Goal: Task Accomplishment & Management: Manage account settings

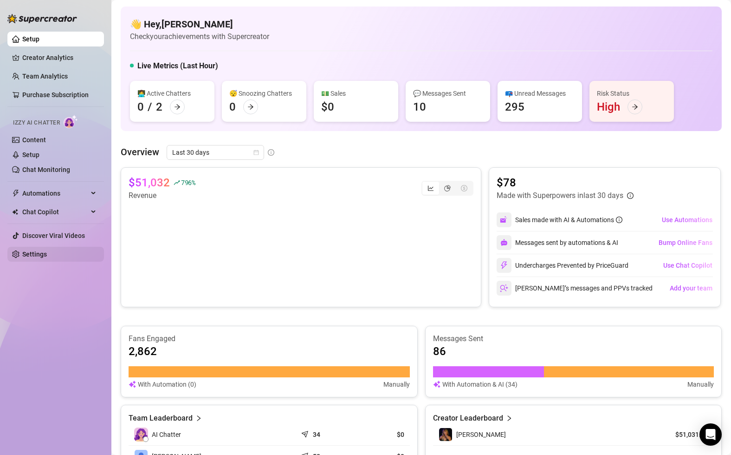
click at [38, 253] on link "Settings" at bounding box center [34, 253] width 25 height 7
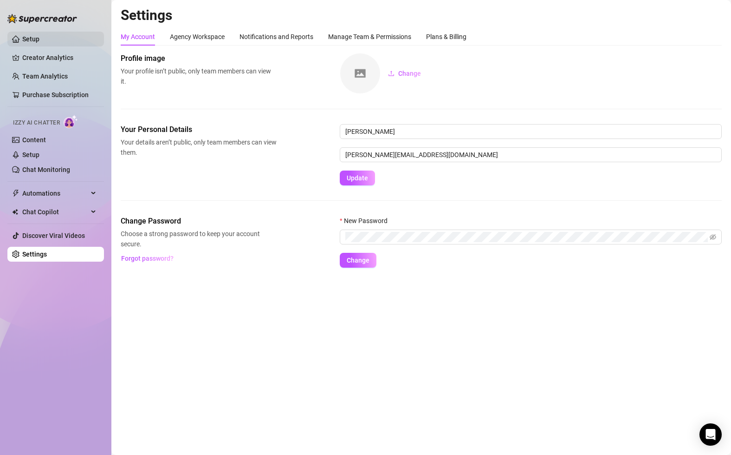
click at [39, 39] on link "Setup" at bounding box center [30, 38] width 17 height 7
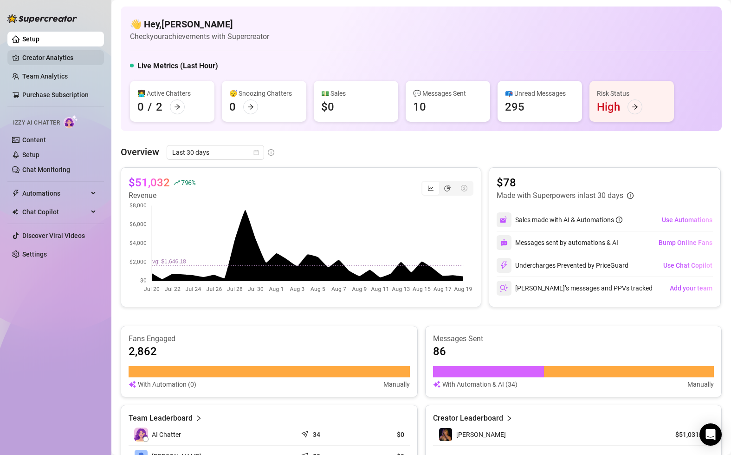
click at [45, 57] on link "Creator Analytics" at bounding box center [59, 57] width 74 height 15
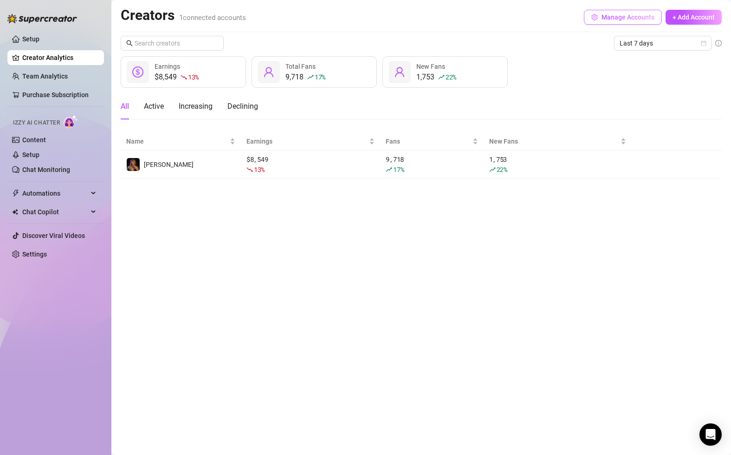
click at [632, 13] on span "Manage Accounts" at bounding box center [628, 16] width 53 height 7
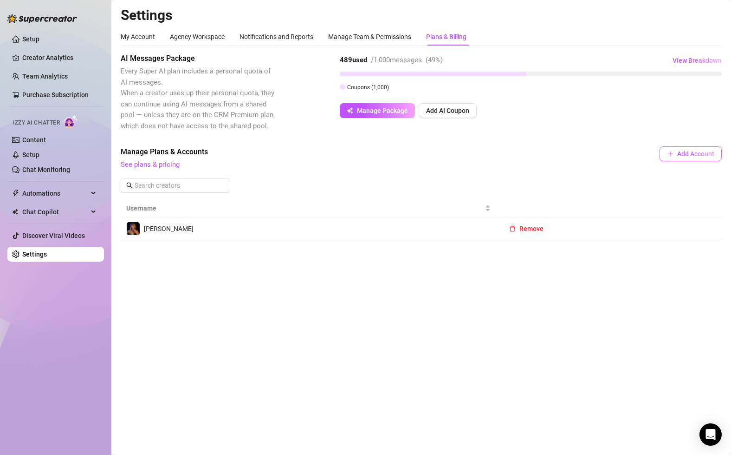
click at [697, 150] on span "Add Account" at bounding box center [695, 153] width 37 height 7
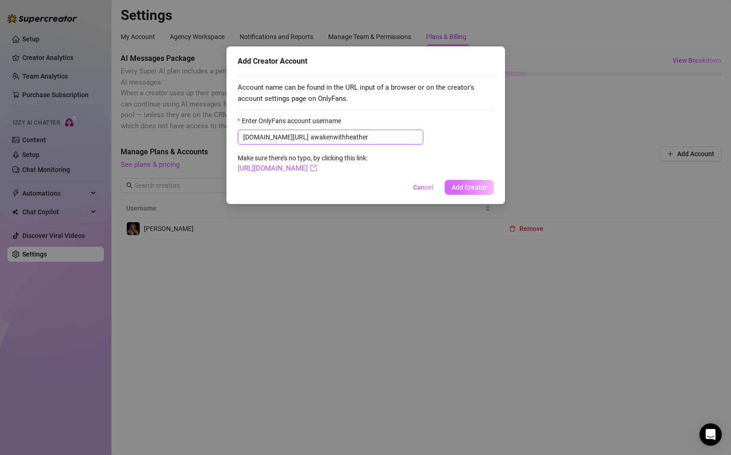
type input "awakenwithheather"
click at [464, 188] on span "Add Creator" at bounding box center [469, 186] width 35 height 7
